Goal: Transaction & Acquisition: Book appointment/travel/reservation

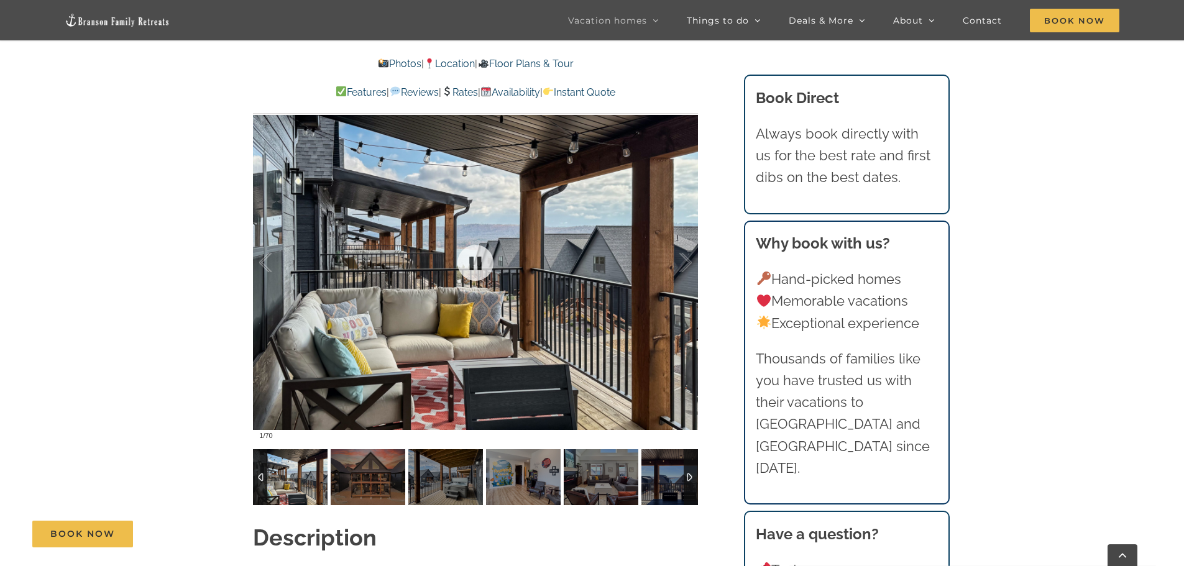
scroll to position [1119, 0]
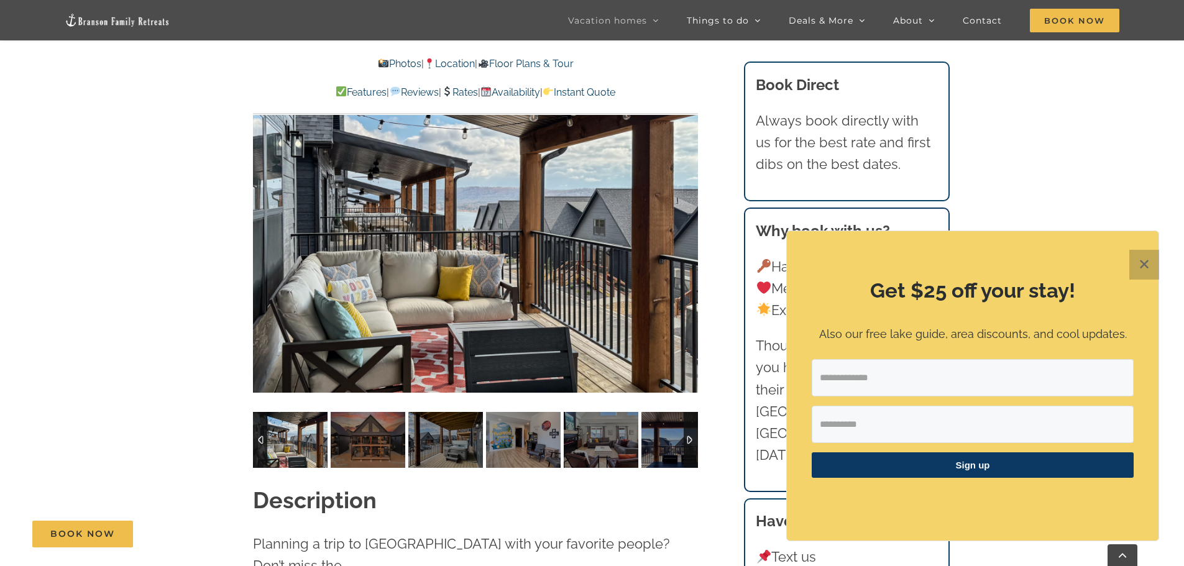
click at [1145, 269] on button "✕" at bounding box center [1145, 265] width 30 height 30
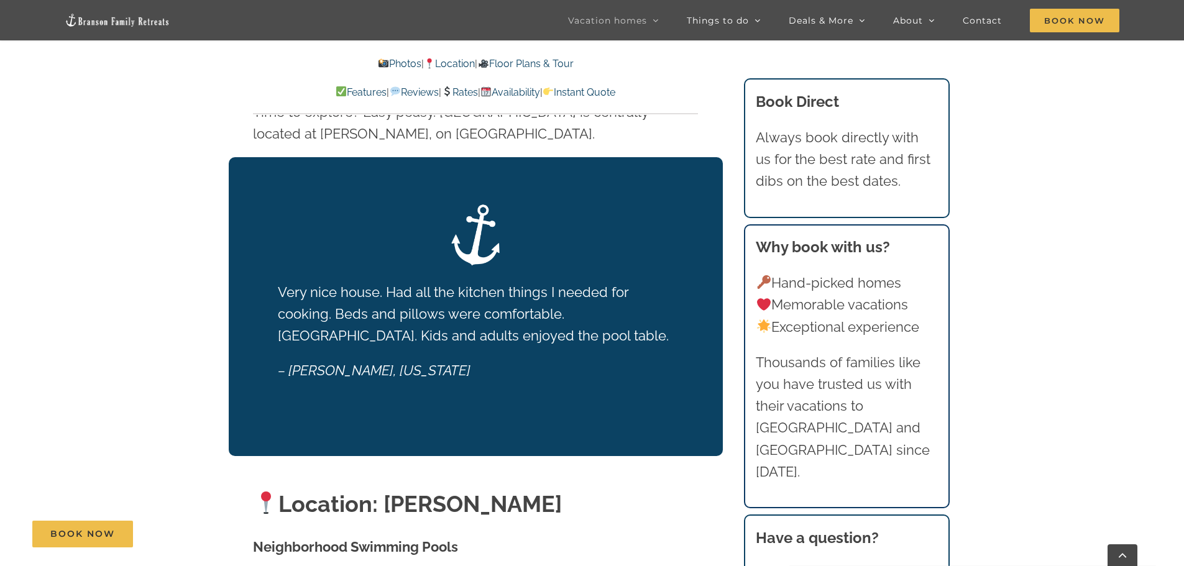
scroll to position [2363, 0]
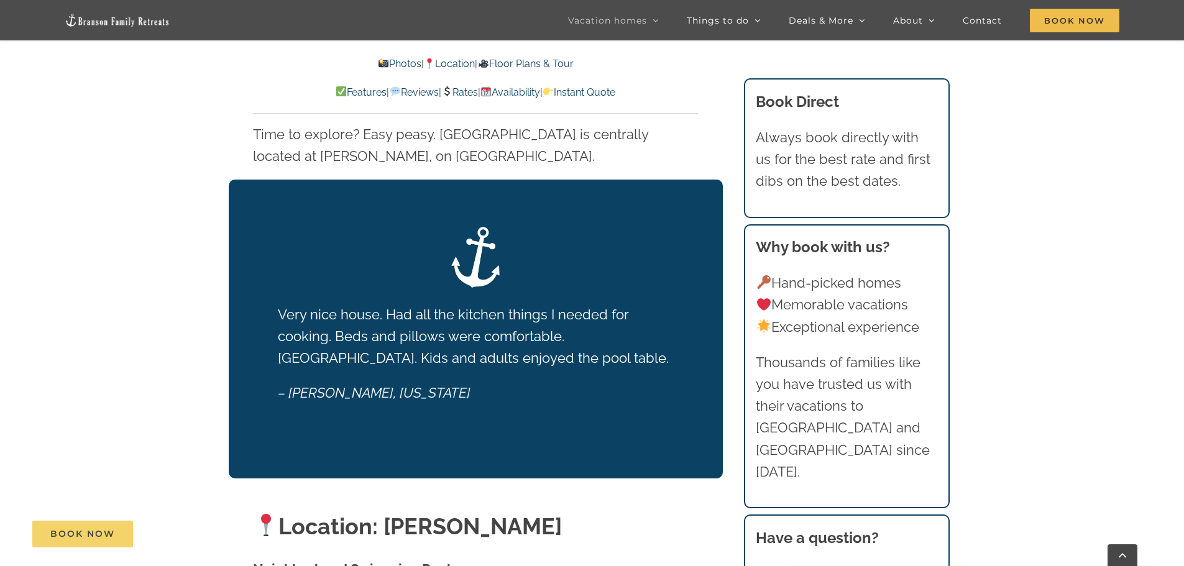
click at [84, 537] on span "Book Now" at bounding box center [82, 534] width 65 height 11
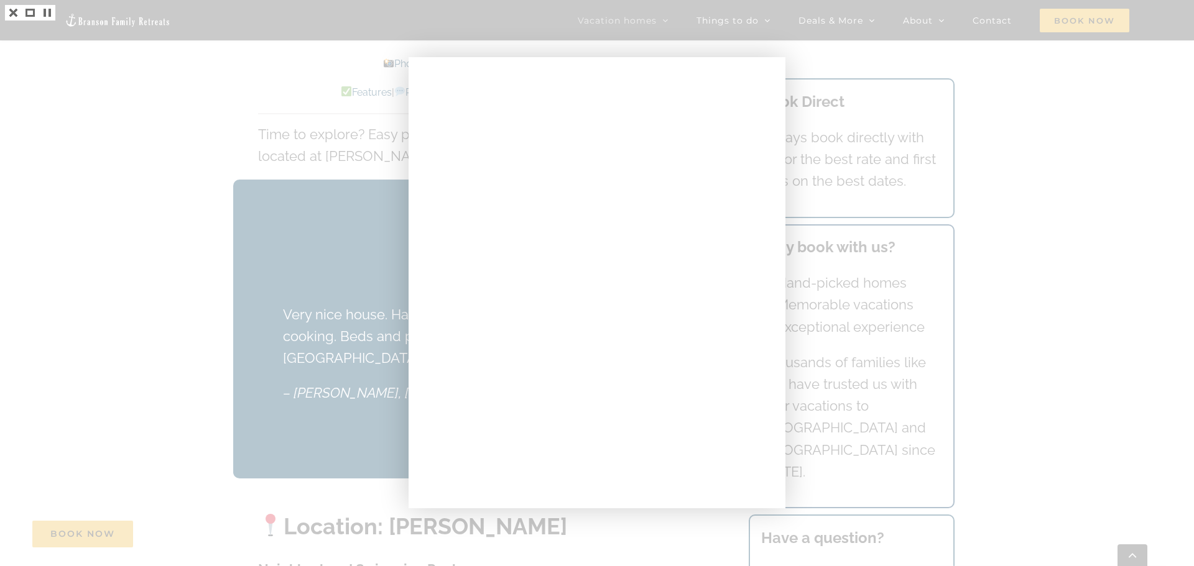
click at [203, 293] on div at bounding box center [597, 283] width 1194 height 566
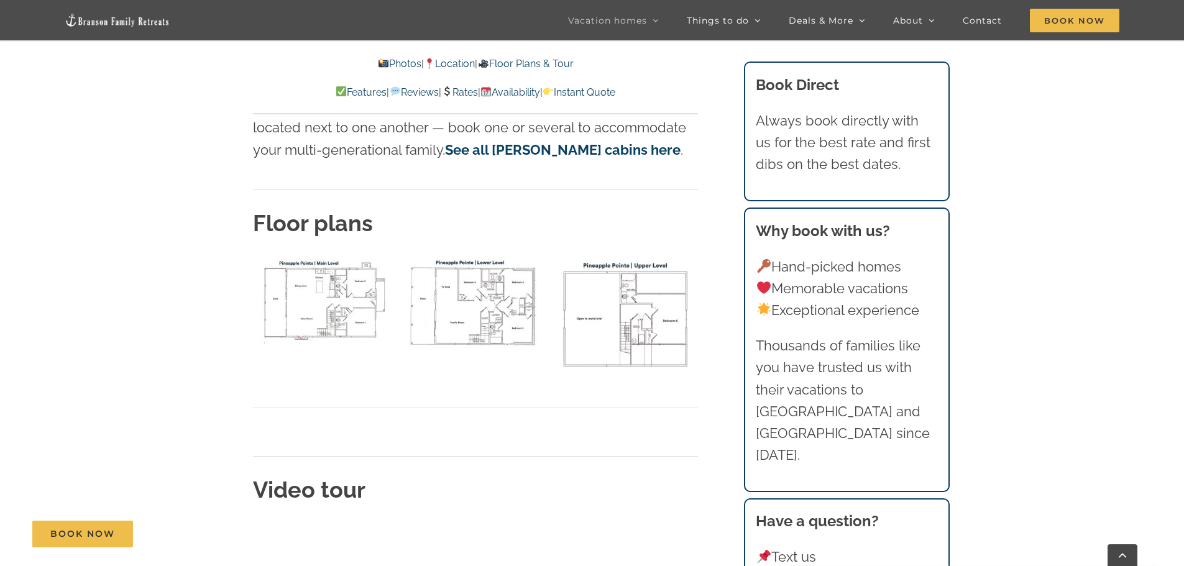
scroll to position [3979, 0]
click at [338, 270] on img "P Pointe main level floor plan" at bounding box center [325, 299] width 144 height 88
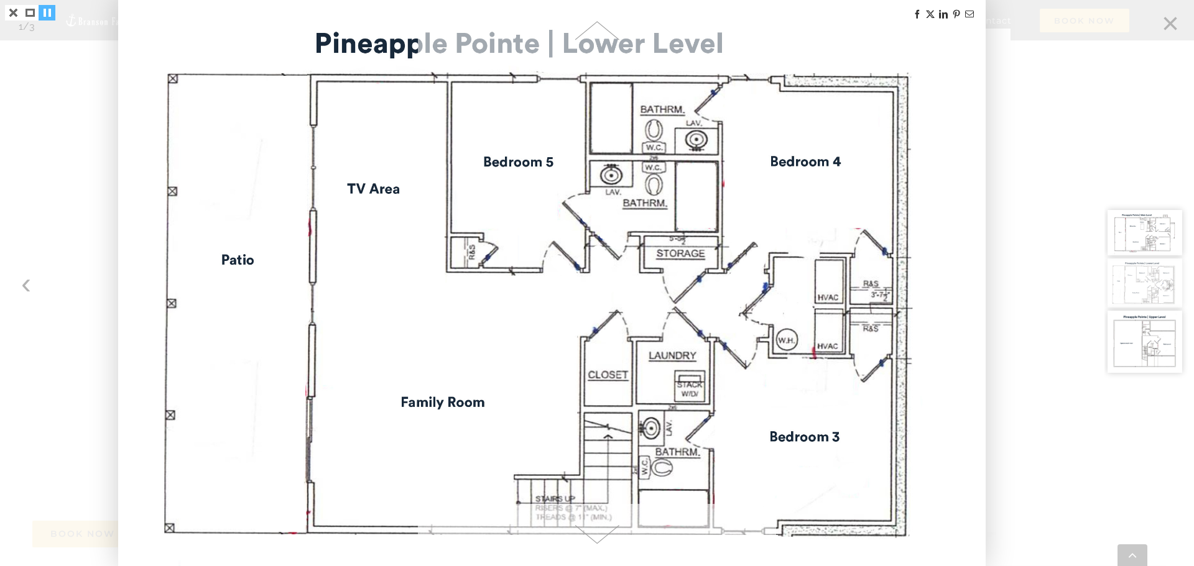
click at [46, 14] on link at bounding box center [47, 13] width 17 height 16
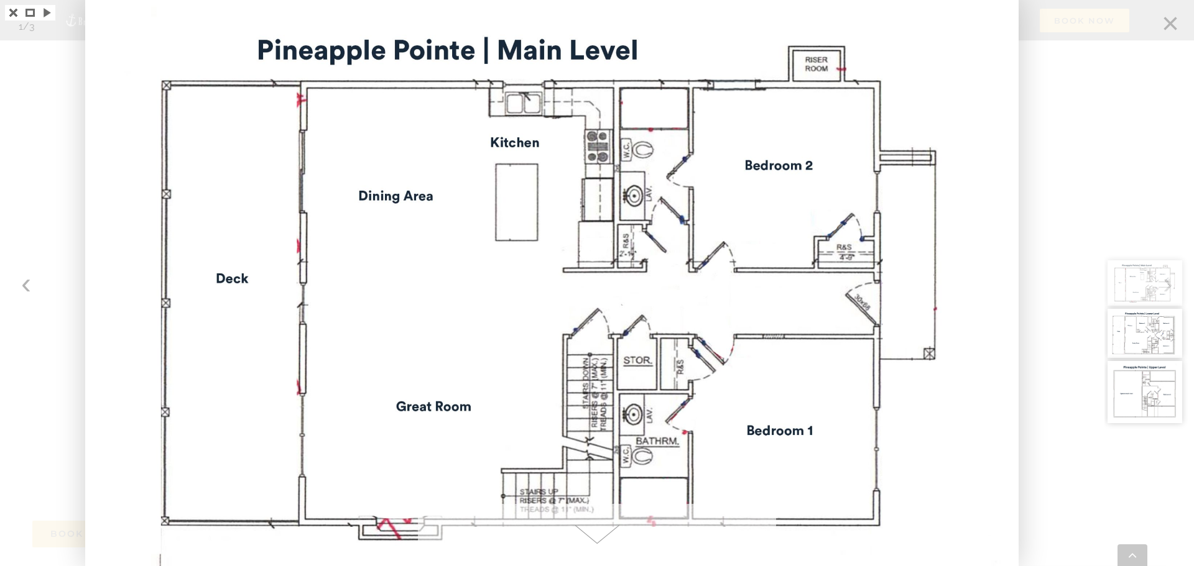
click at [1173, 21] on div at bounding box center [1149, 283] width 90 height 566
click at [11, 6] on link at bounding box center [13, 13] width 17 height 16
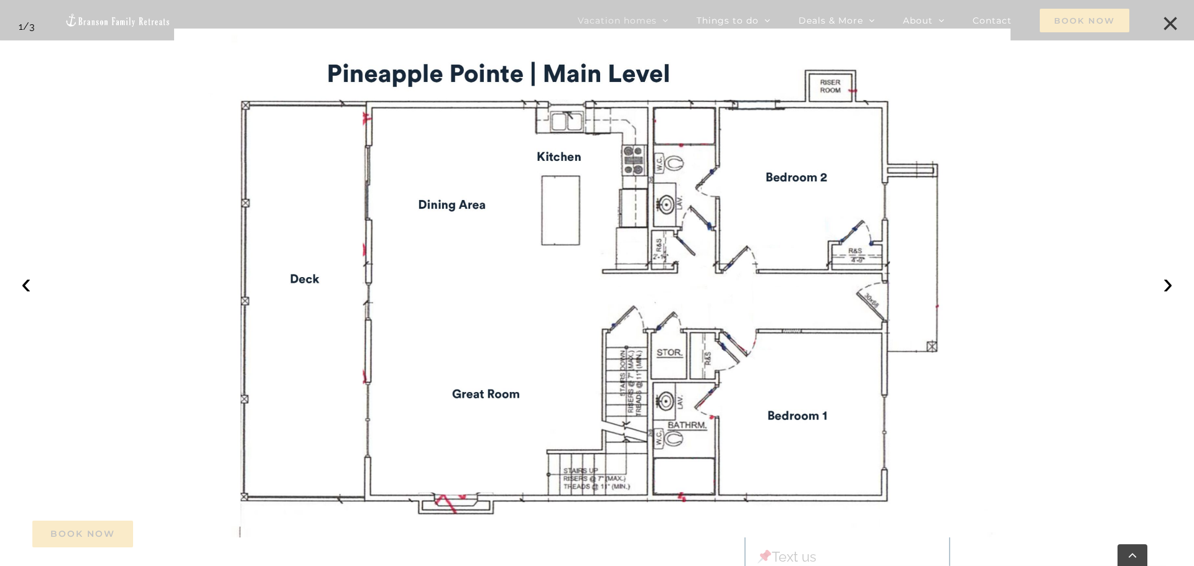
click at [1166, 14] on button "×" at bounding box center [1169, 23] width 27 height 27
